Goal: Navigation & Orientation: Find specific page/section

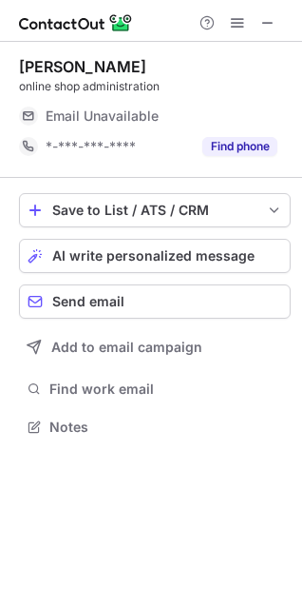
scroll to position [414, 302]
click at [270, 24] on span at bounding box center [268, 22] width 15 height 15
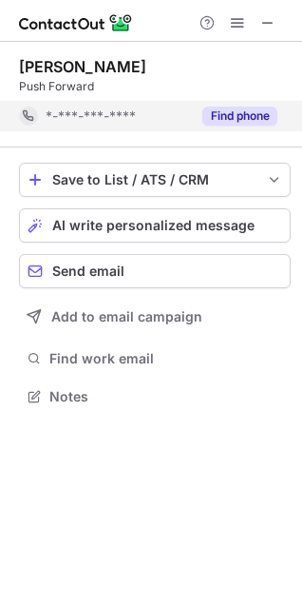
scroll to position [383, 302]
